Goal: Task Accomplishment & Management: Use online tool/utility

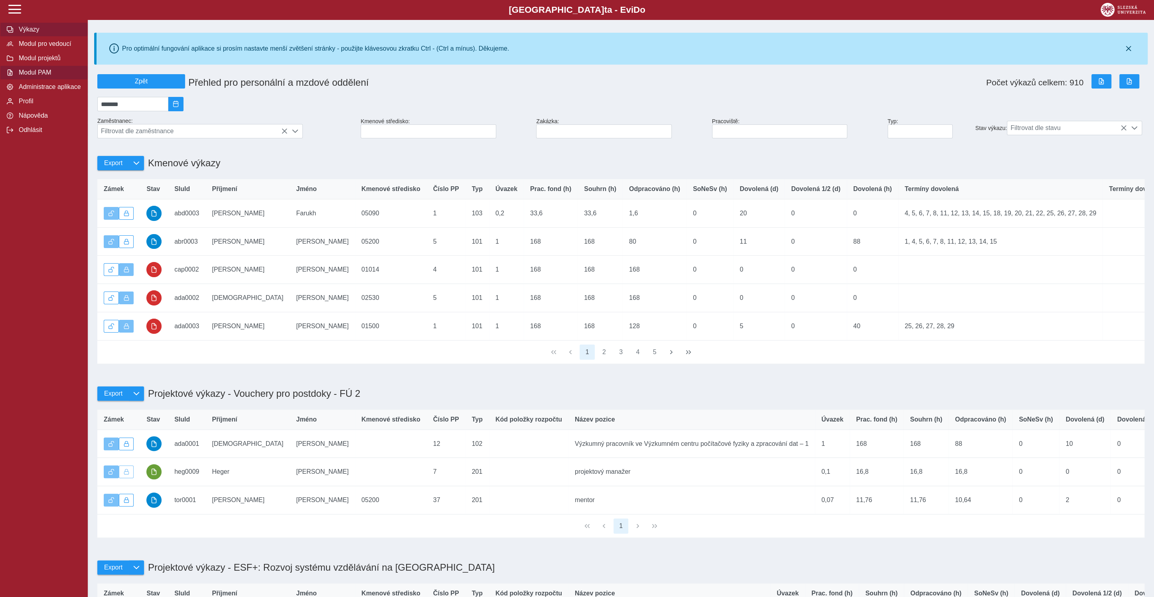
click at [28, 33] on span "Výkazy" at bounding box center [48, 29] width 65 height 7
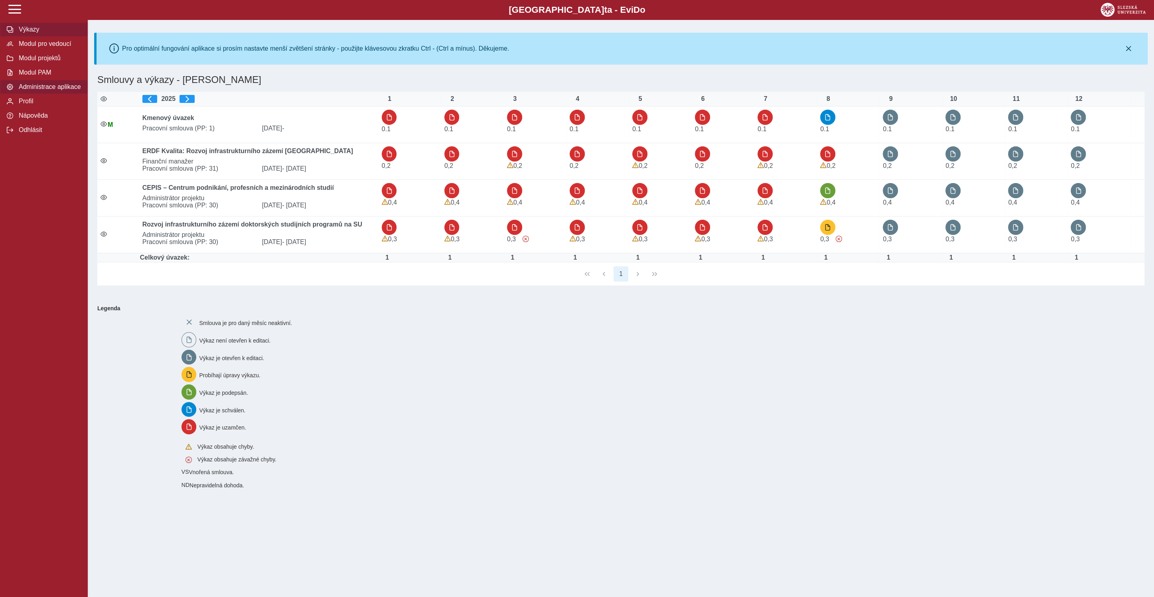
click at [34, 91] on span "Administrace aplikace" at bounding box center [48, 86] width 65 height 7
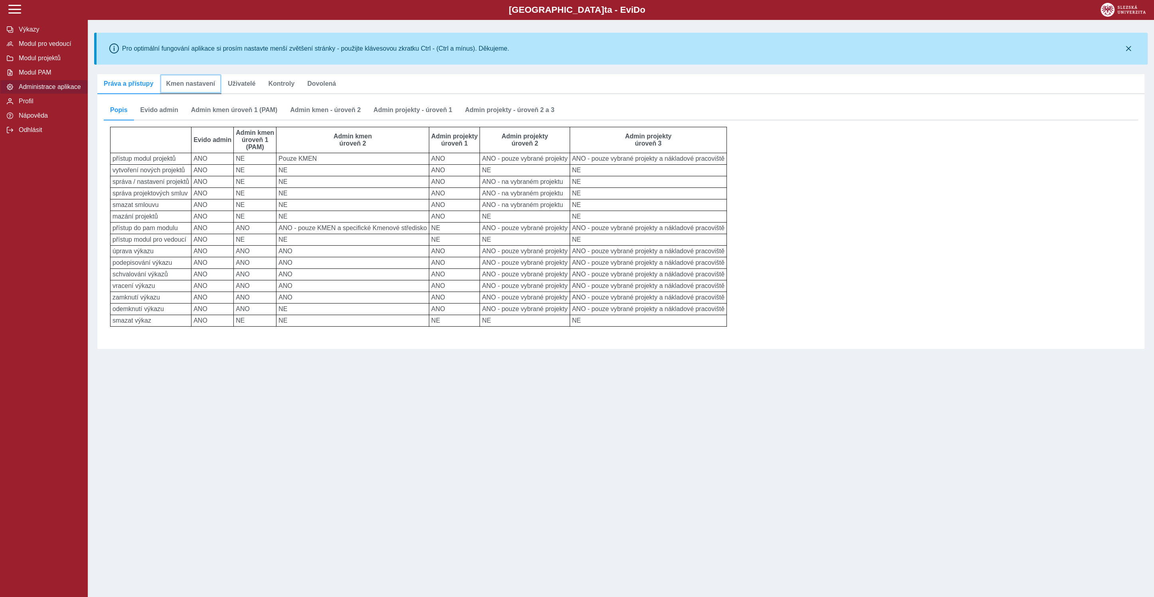
click at [199, 89] on link "Kmen nastavení" at bounding box center [191, 84] width 62 height 20
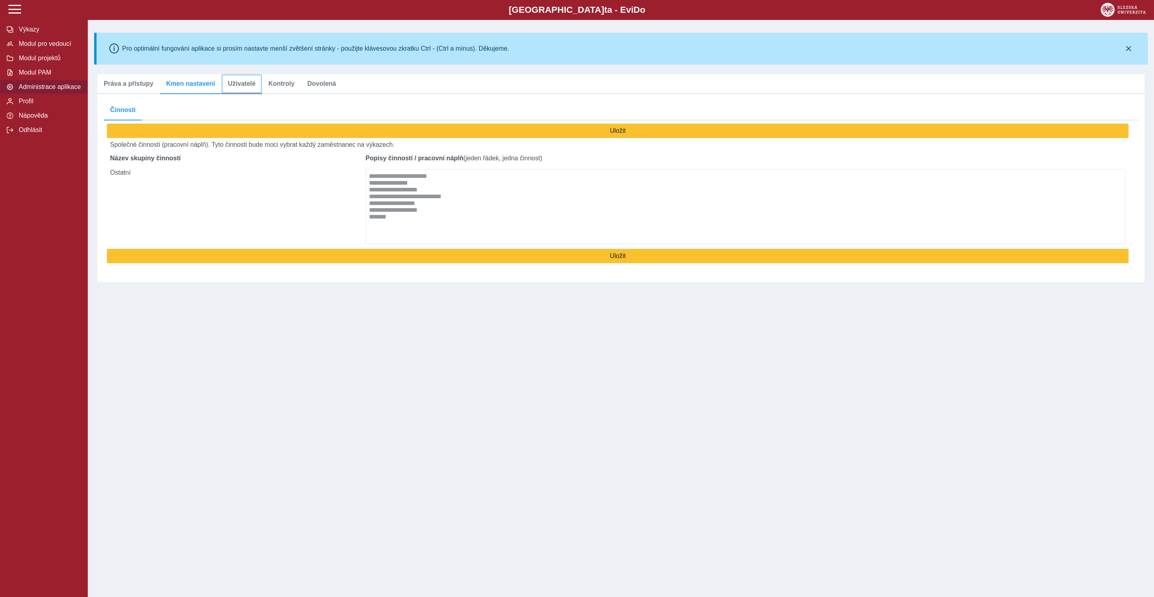
click at [238, 77] on link "Uživatelé" at bounding box center [241, 84] width 40 height 20
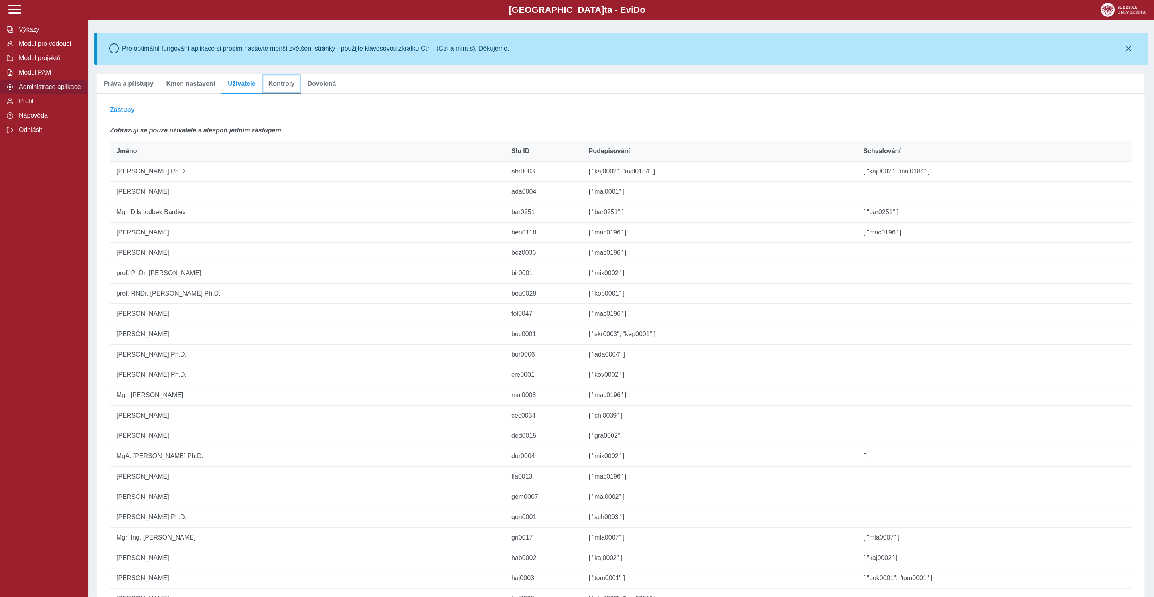
click at [282, 83] on span "Kontroly" at bounding box center [281, 84] width 26 height 6
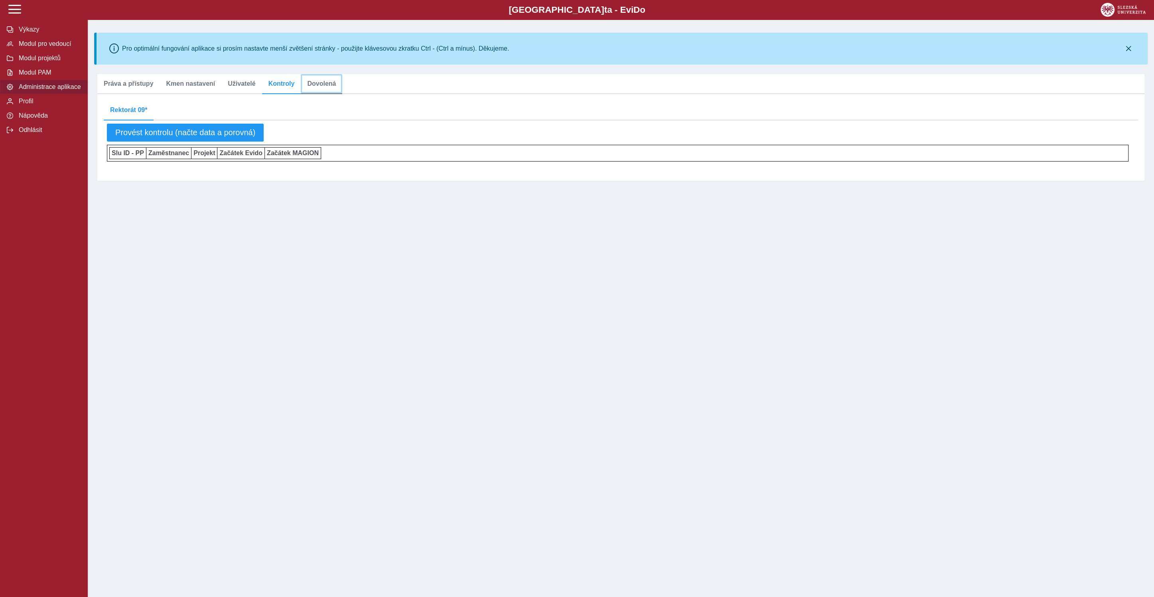
click at [318, 82] on span "Dovolená" at bounding box center [321, 84] width 29 height 6
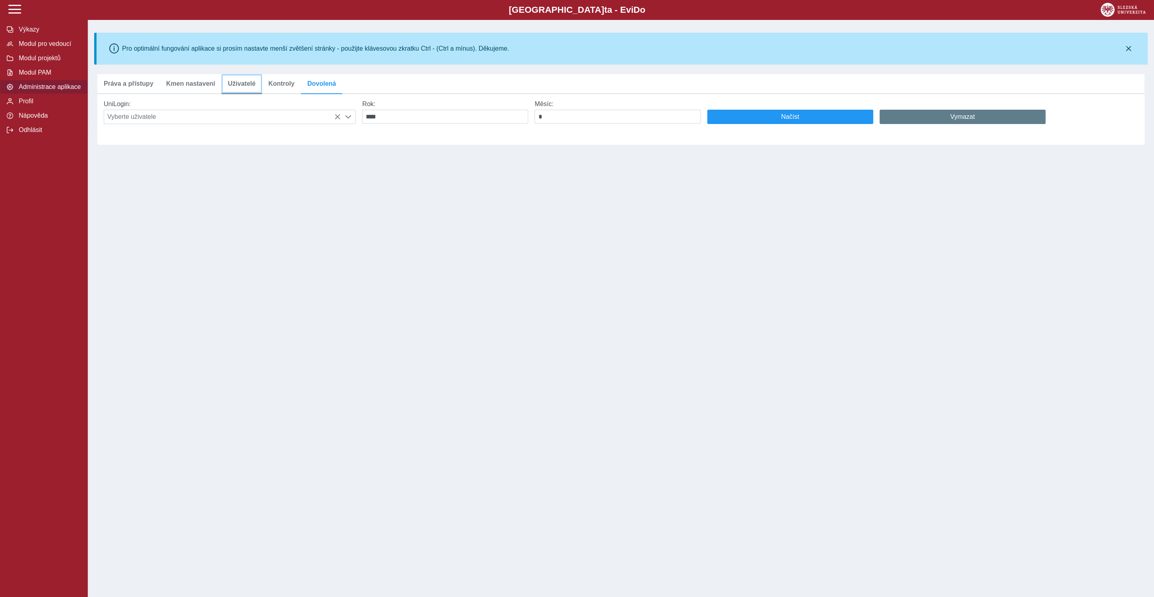
click at [241, 83] on span "Uživatelé" at bounding box center [242, 84] width 28 height 6
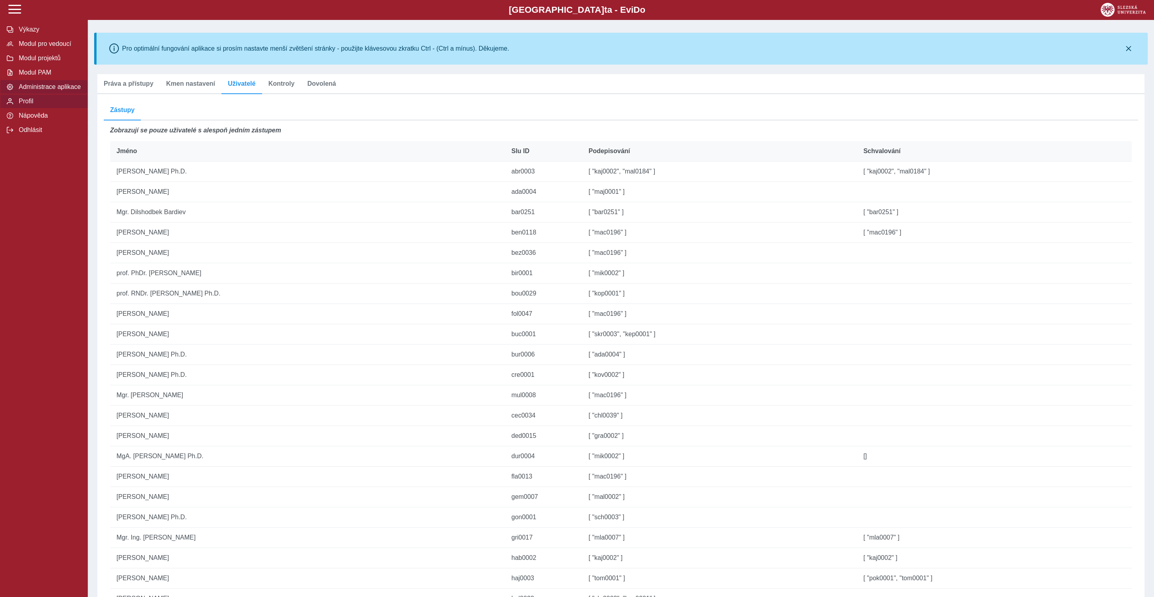
click at [32, 105] on span "Profil" at bounding box center [48, 101] width 65 height 7
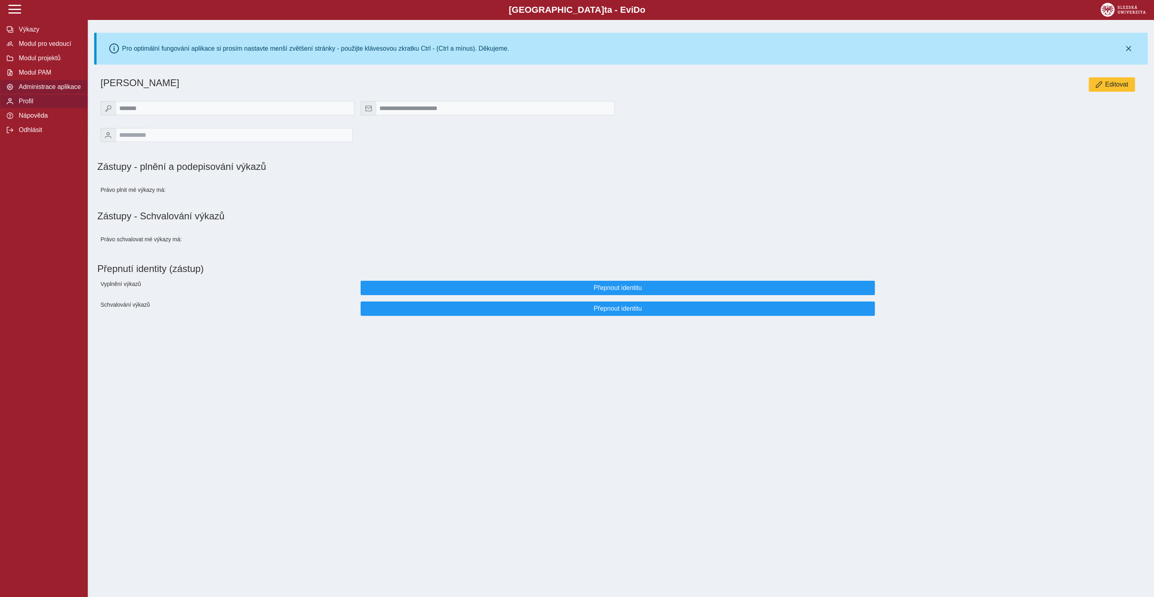
click at [36, 91] on span "Administrace aplikace" at bounding box center [48, 86] width 65 height 7
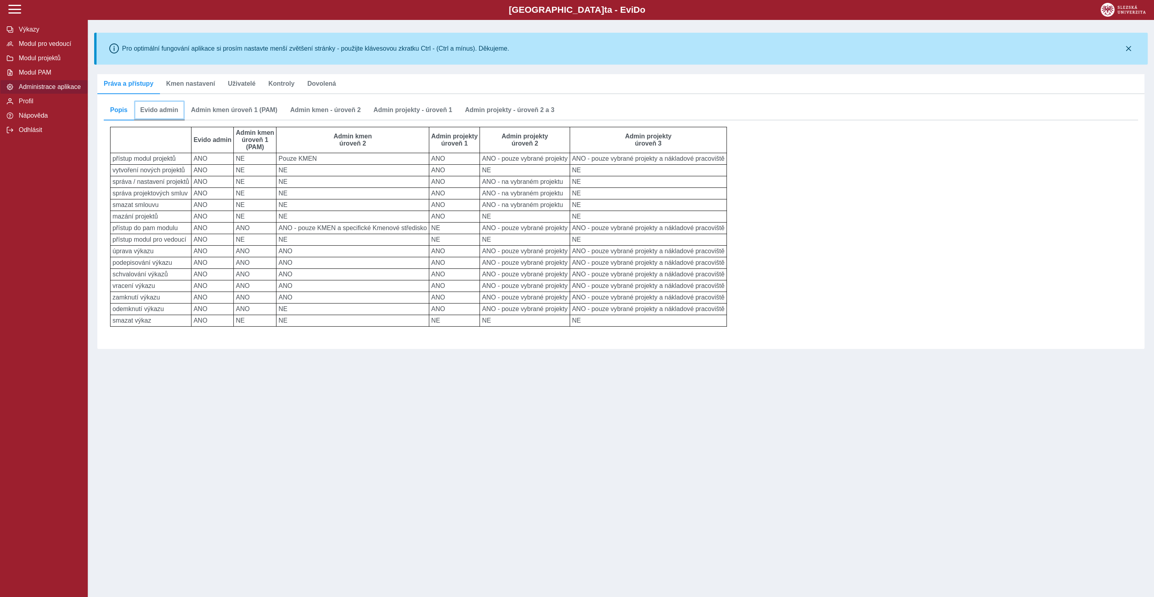
click at [145, 108] on span "Evido admin" at bounding box center [159, 110] width 38 height 6
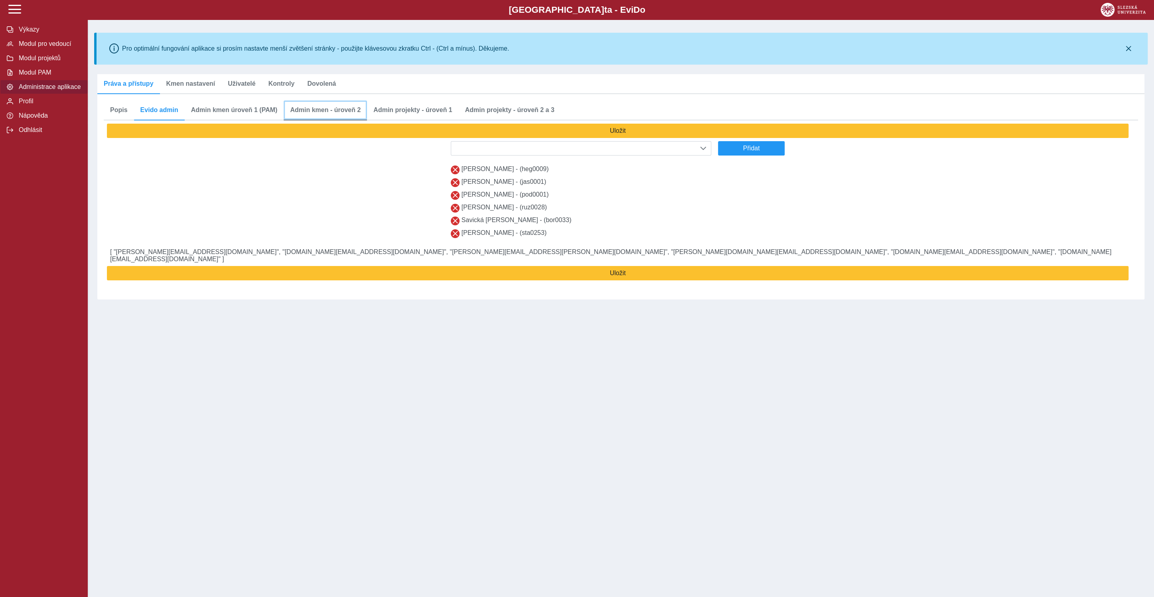
click at [302, 110] on span "Admin kmen - úroveň 2" at bounding box center [325, 110] width 71 height 6
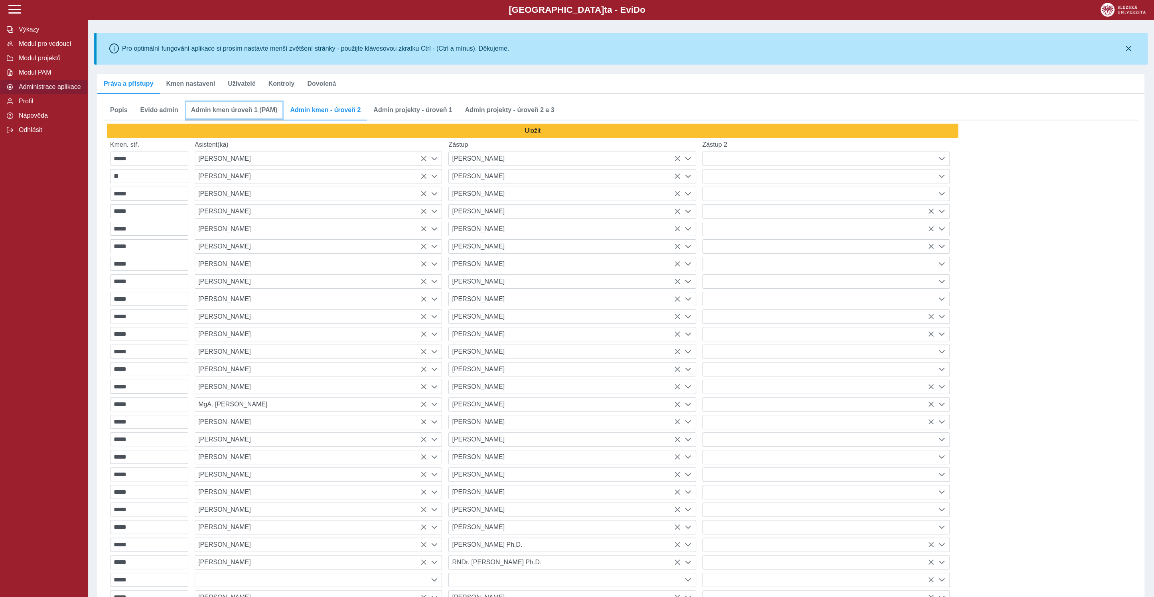
click at [210, 109] on span "Admin kmen úroveň 1 (PAM)" at bounding box center [234, 110] width 87 height 6
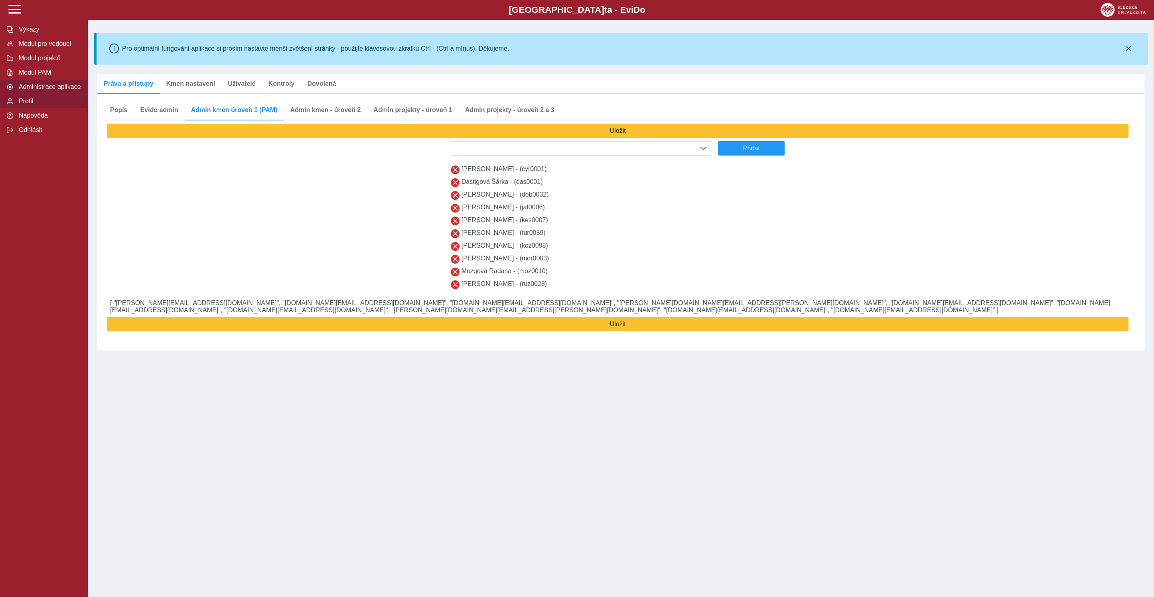
click at [27, 105] on span "Profil" at bounding box center [48, 101] width 65 height 7
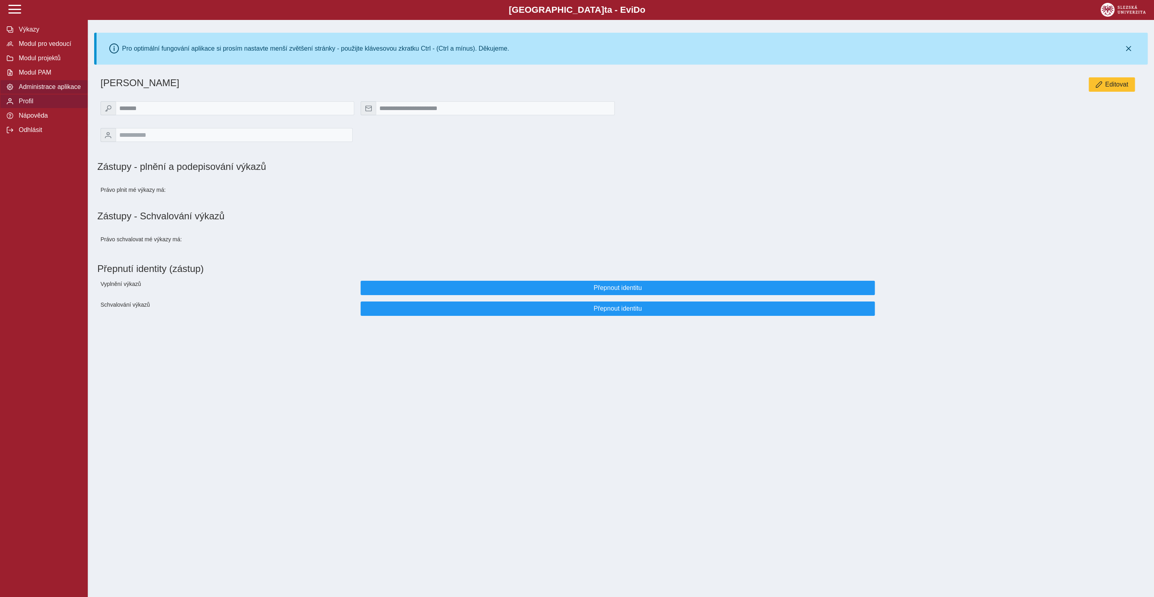
click at [38, 91] on span "Administrace aplikace" at bounding box center [48, 86] width 65 height 7
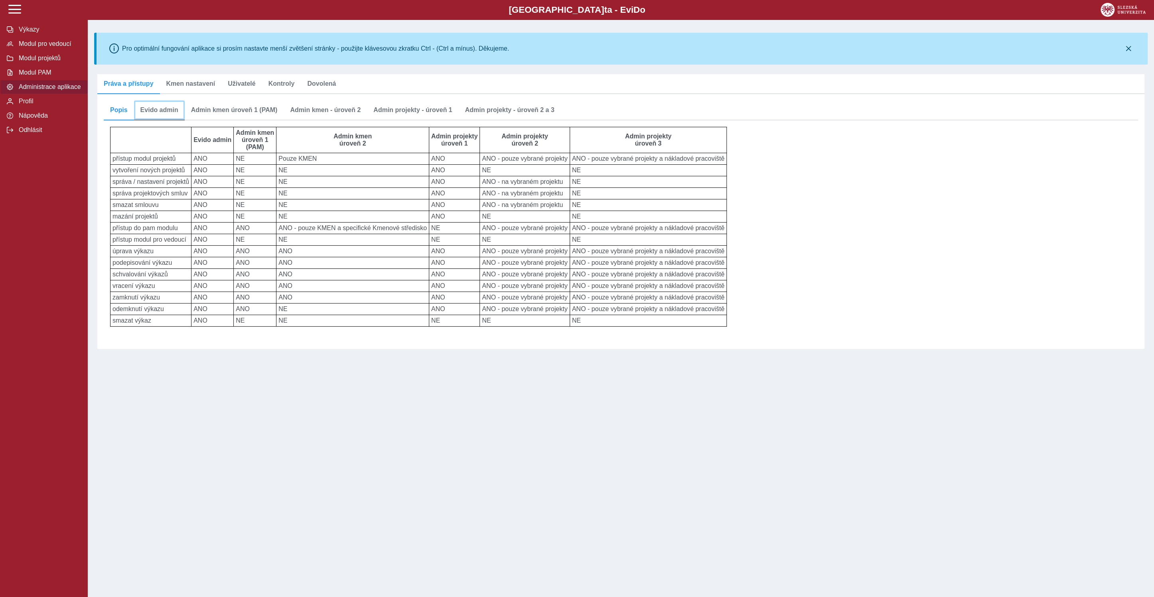
click at [154, 108] on span "Evido admin" at bounding box center [159, 110] width 38 height 6
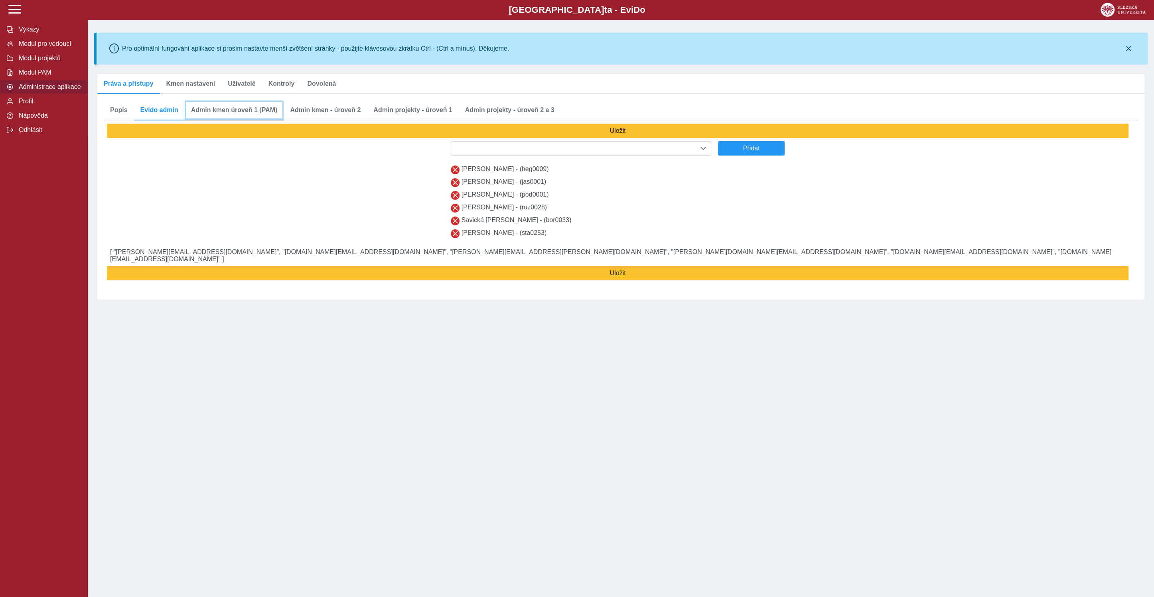
click at [224, 117] on link "Admin kmen úroveň 1 (PAM)" at bounding box center [234, 111] width 99 height 20
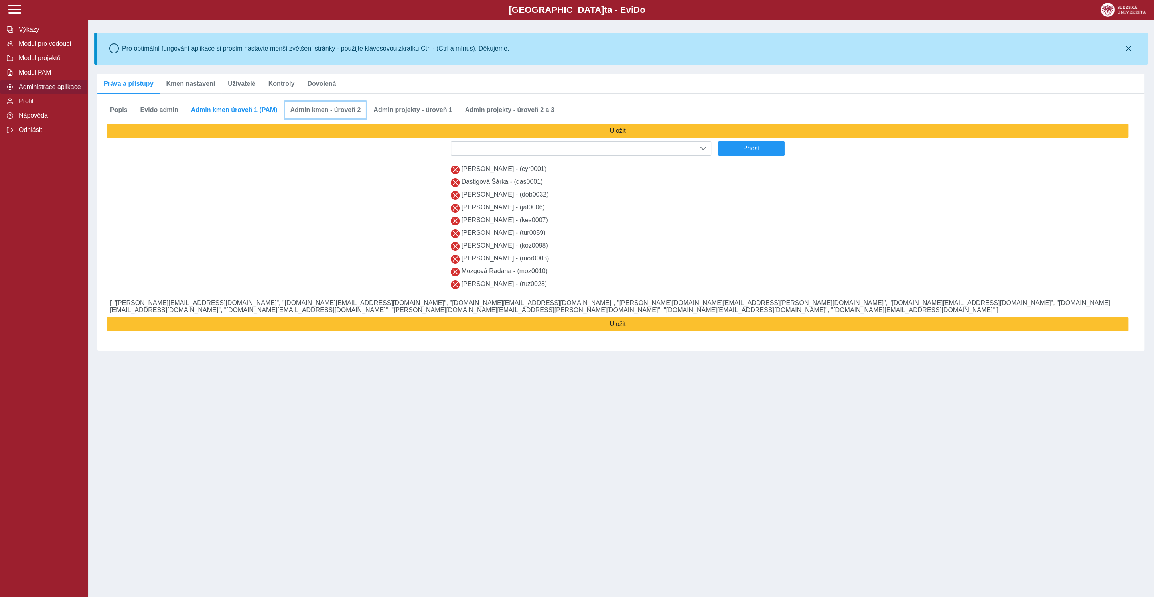
click at [294, 112] on span "Admin kmen - úroveň 2" at bounding box center [325, 110] width 71 height 6
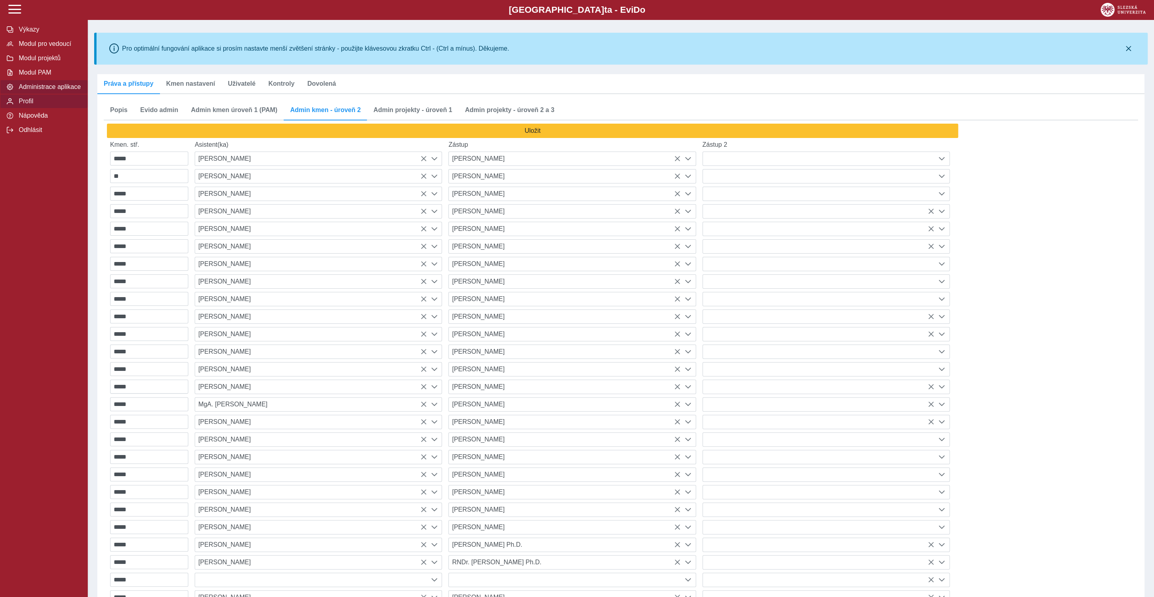
click at [35, 105] on span "Profil" at bounding box center [48, 101] width 65 height 7
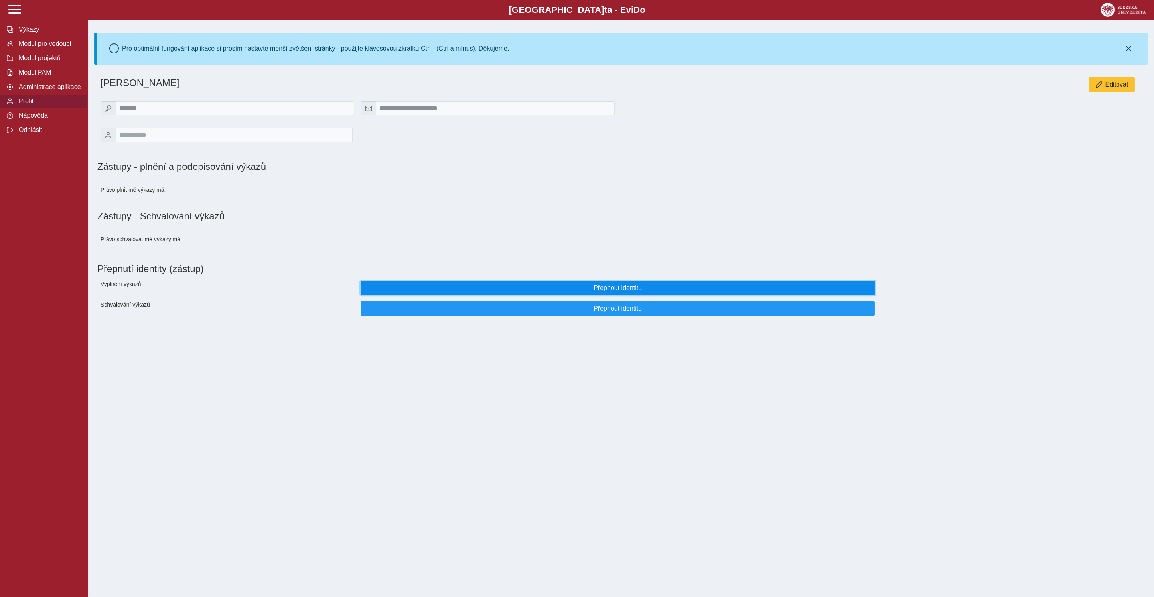
click at [433, 292] on span "Přepnout identitu" at bounding box center [617, 287] width 501 height 7
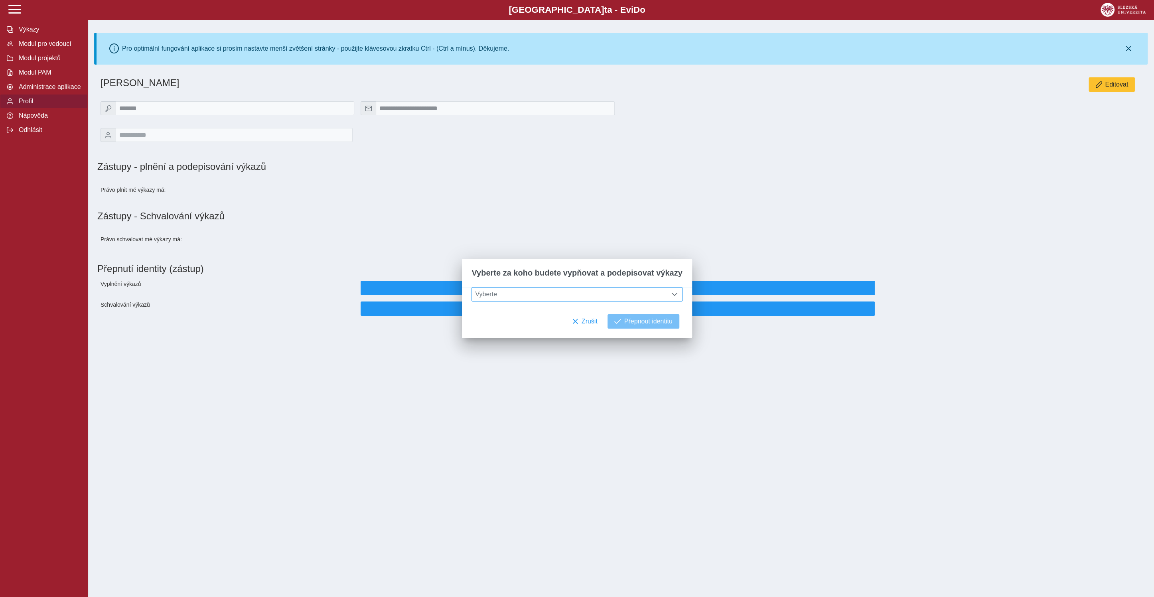
click at [501, 292] on span "Vyberte" at bounding box center [569, 295] width 195 height 14
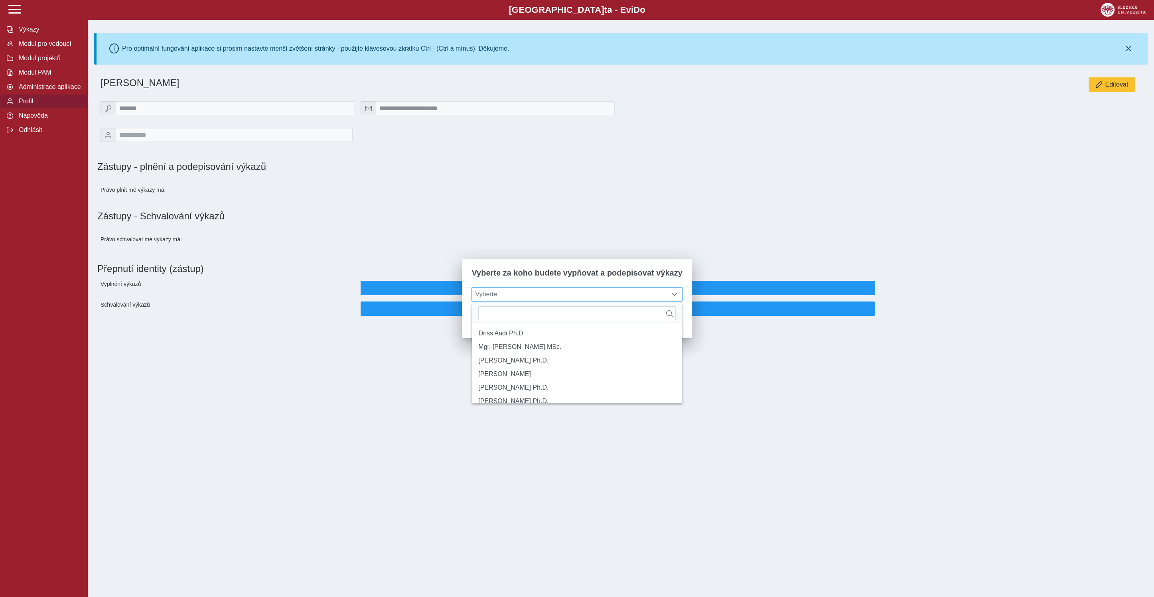
scroll to position [5, 32]
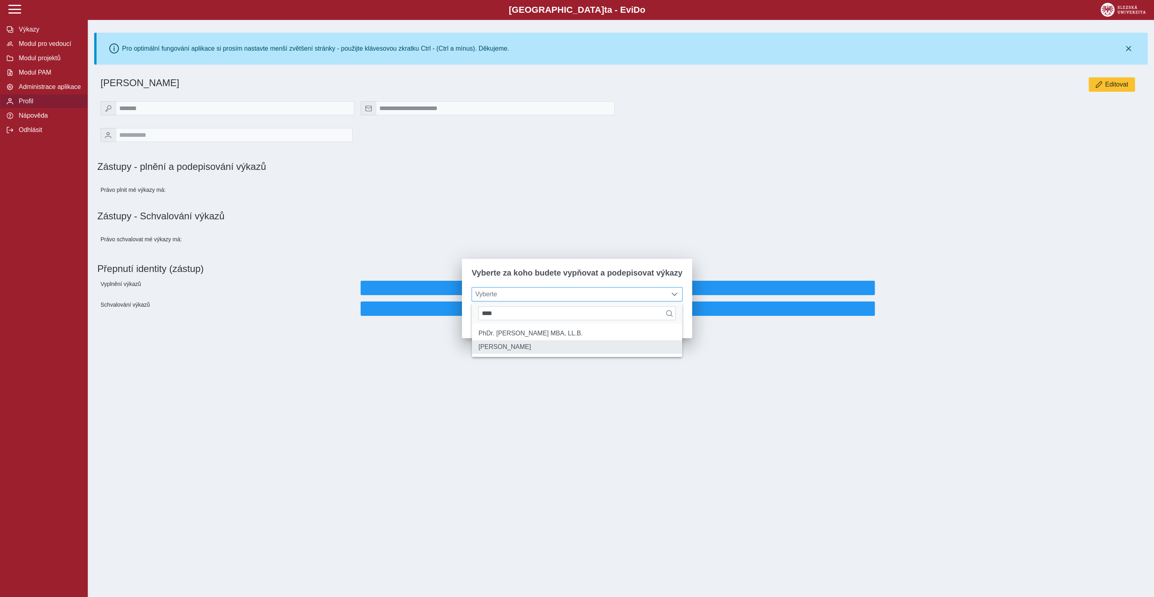
type input "****"
click at [512, 353] on li "[PERSON_NAME]" at bounding box center [577, 347] width 210 height 14
click at [659, 325] on span "Přepnout identitu" at bounding box center [648, 321] width 48 height 7
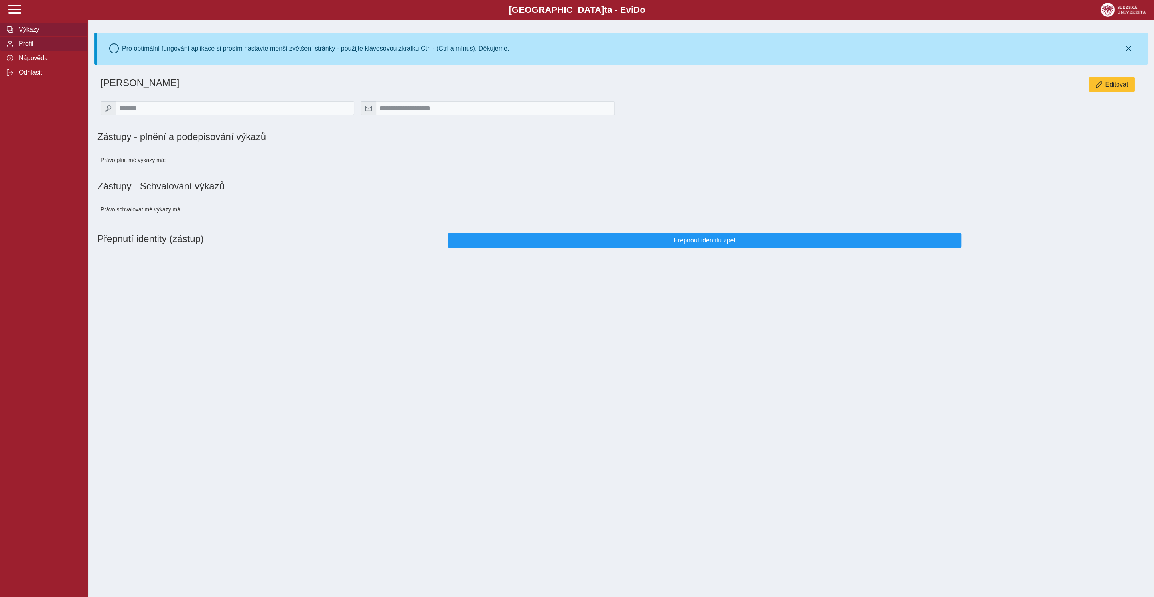
click at [32, 33] on span "Výkazy" at bounding box center [48, 29] width 65 height 7
